Goal: Subscribe to service/newsletter

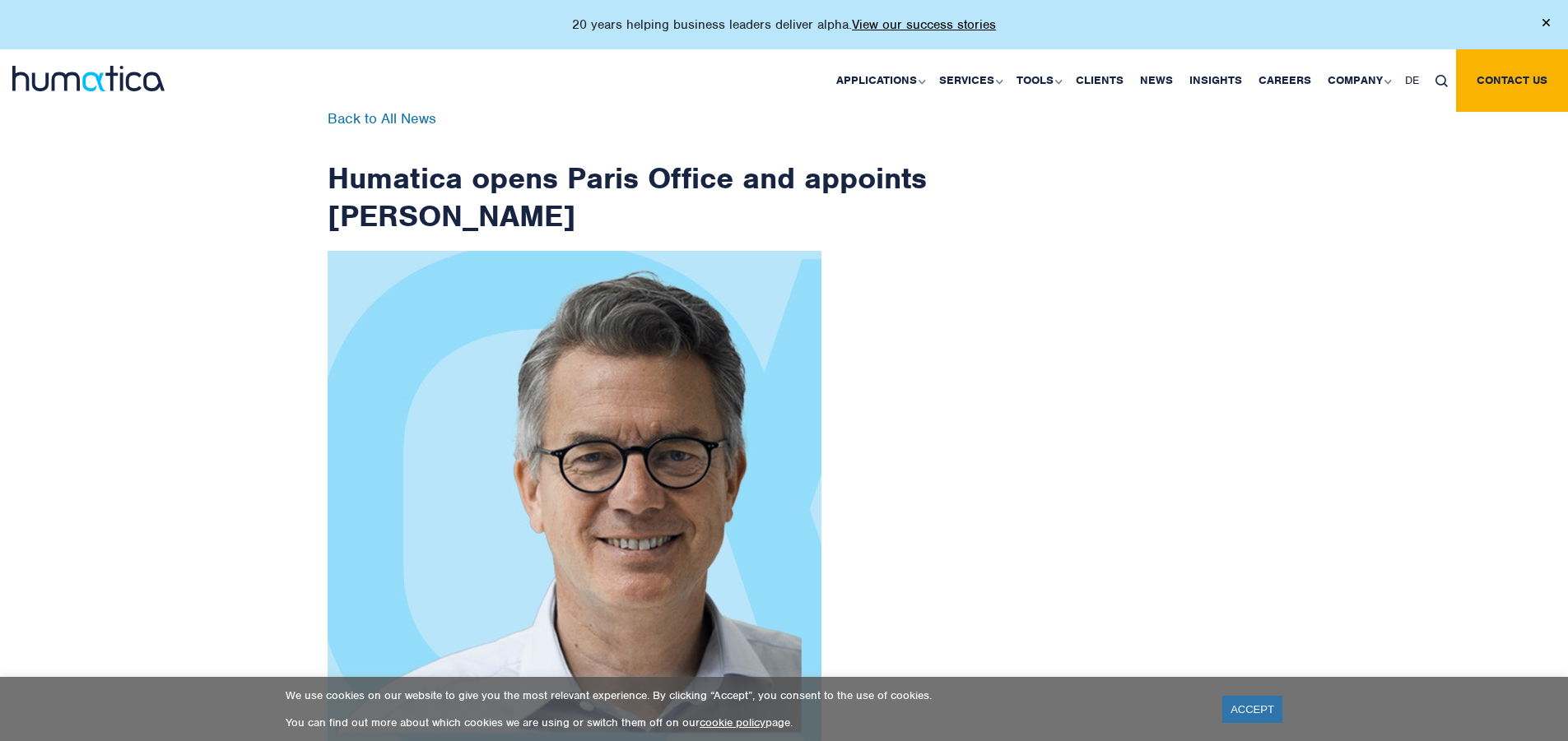
scroll to position [2625, 0]
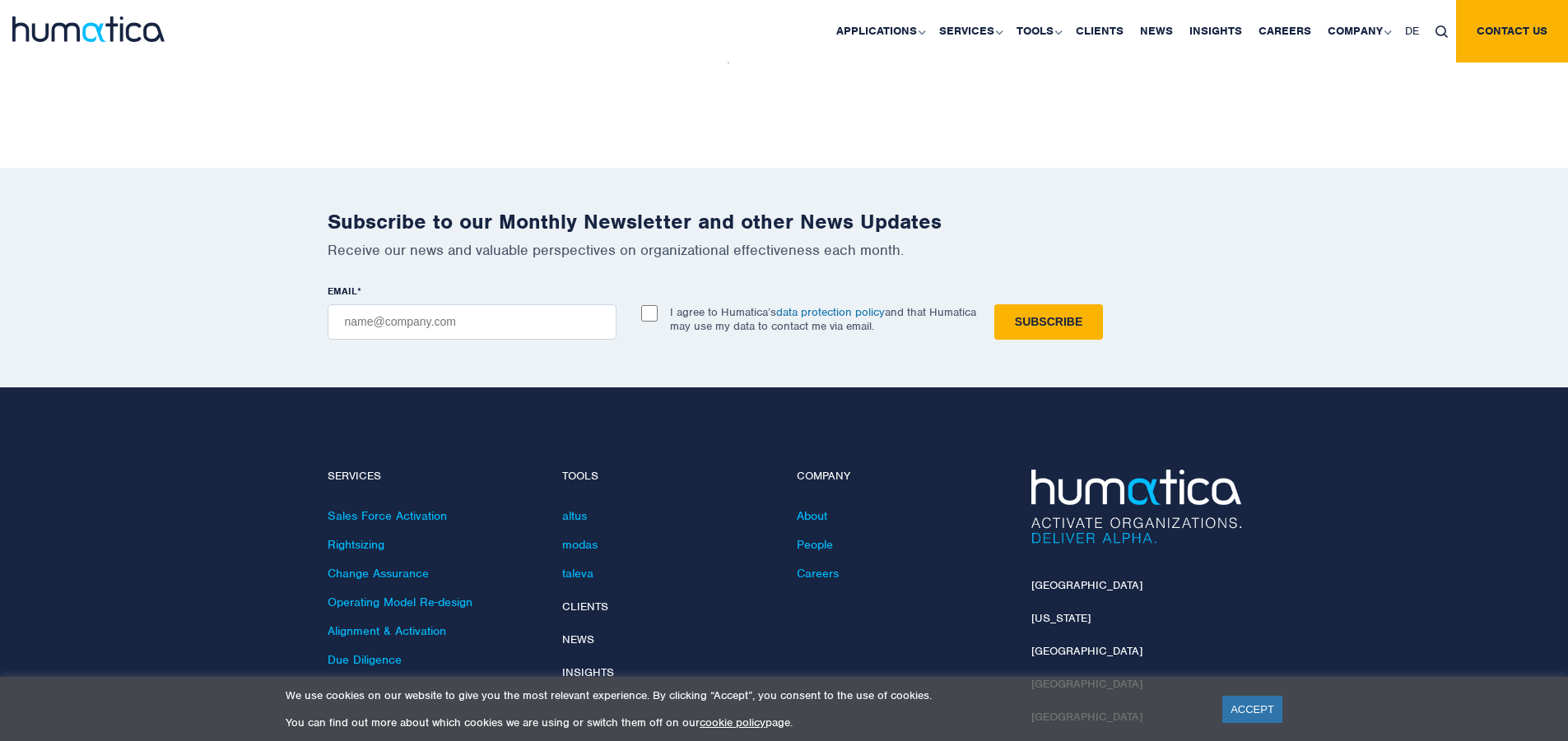
checkbox input "true"
type input "[EMAIL_ADDRESS][DOMAIN_NAME]"
click at [995, 305] on input "Subscribe" at bounding box center [1049, 322] width 109 height 35
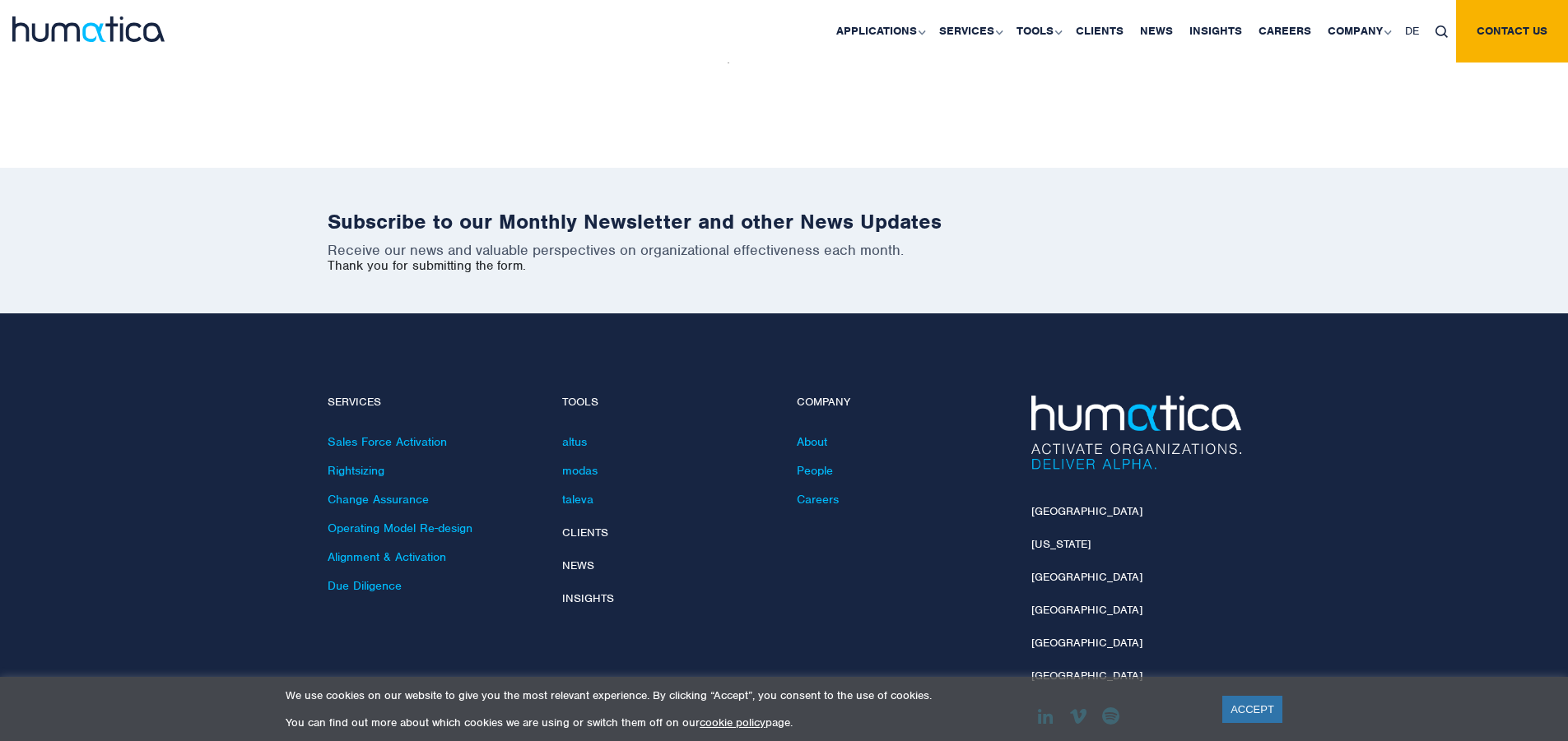
scroll to position [2551, 0]
